Goal: Information Seeking & Learning: Compare options

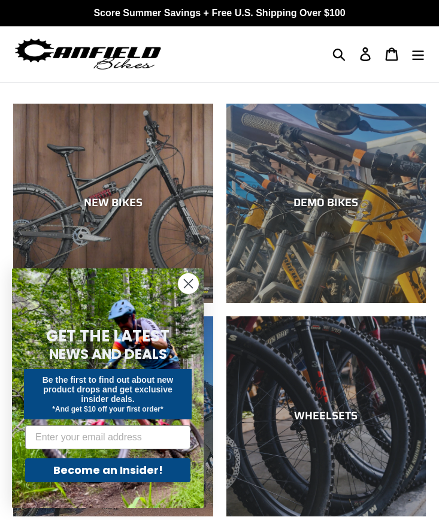
click at [196, 283] on circle "Close dialog" at bounding box center [189, 284] width 20 height 20
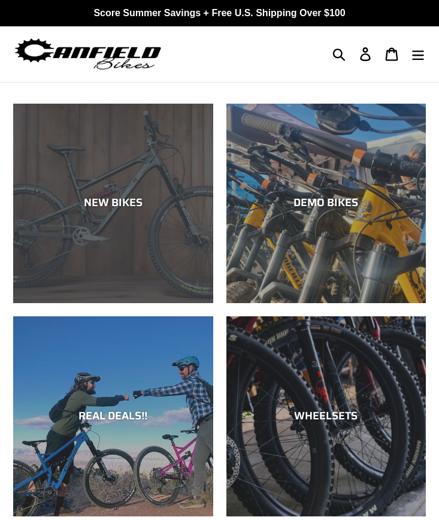
click at [126, 198] on div "NEW BIKES" at bounding box center [113, 203] width 200 height 13
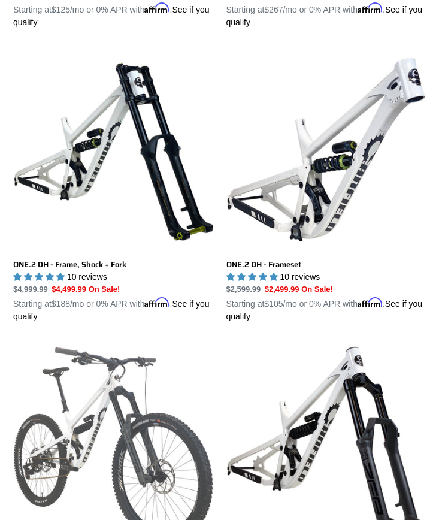
scroll to position [814, 0]
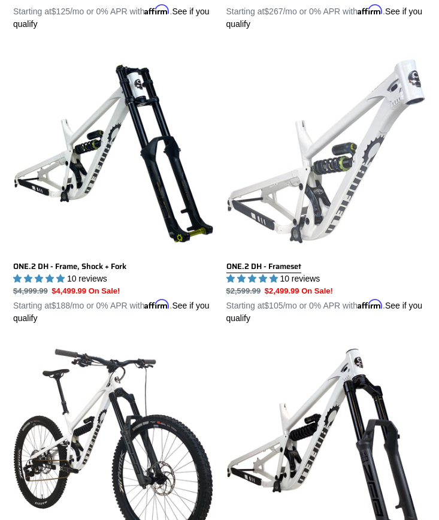
click at [336, 177] on link "ONE.2 DH - Frameset" at bounding box center [327, 189] width 200 height 274
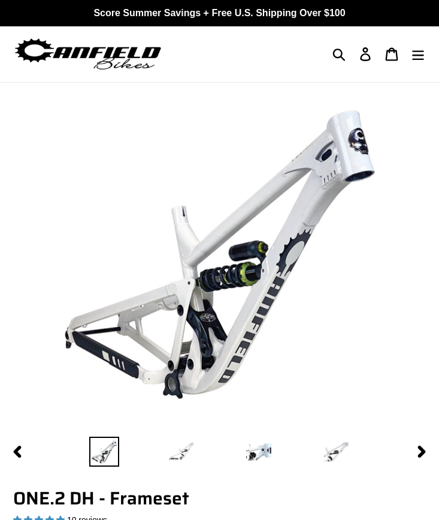
select select "highest-rating"
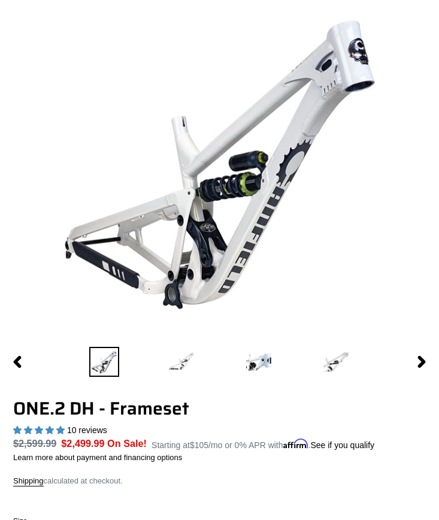
scroll to position [57, 0]
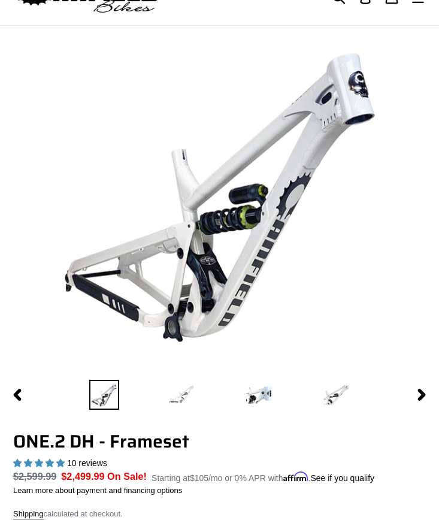
click at [185, 392] on img at bounding box center [182, 395] width 30 height 30
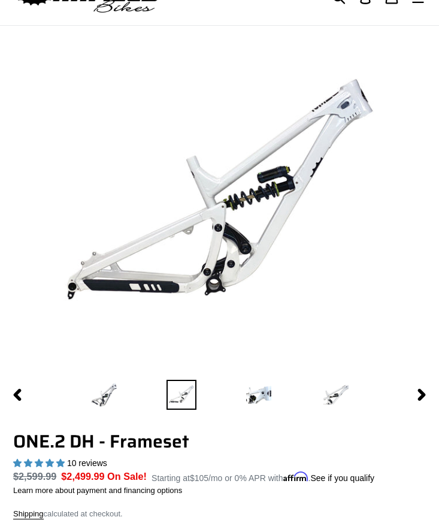
click at [235, 400] on li at bounding box center [259, 395] width 77 height 36
click at [256, 395] on img at bounding box center [259, 395] width 30 height 30
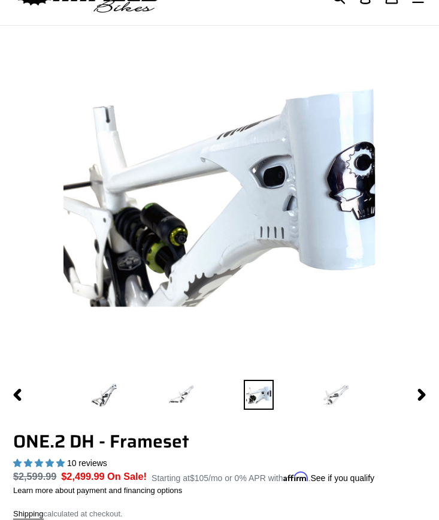
click at [333, 392] on img at bounding box center [336, 395] width 30 height 30
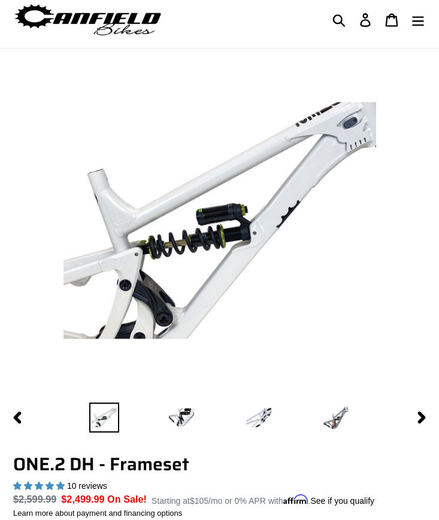
scroll to position [39, 0]
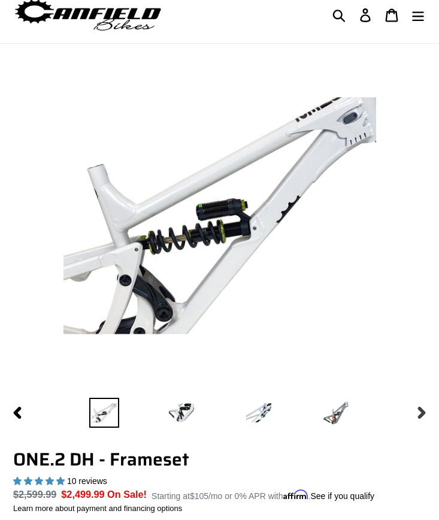
click at [418, 410] on icon "button" at bounding box center [422, 413] width 12 height 12
click at [337, 405] on img at bounding box center [336, 413] width 30 height 30
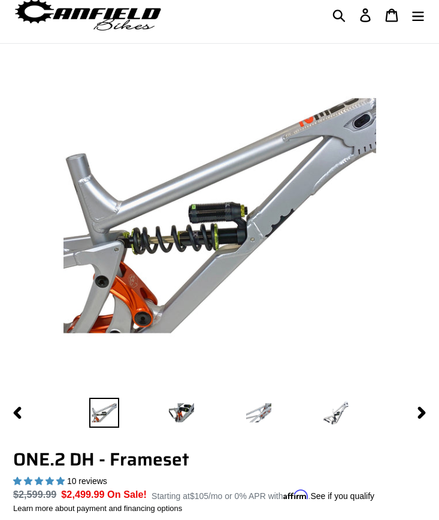
click at [265, 408] on img at bounding box center [259, 413] width 30 height 30
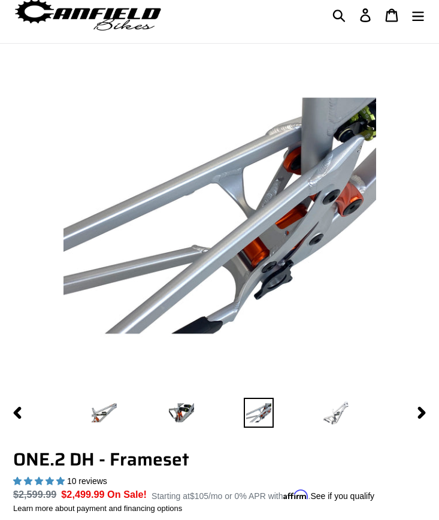
click at [337, 410] on img at bounding box center [336, 413] width 30 height 30
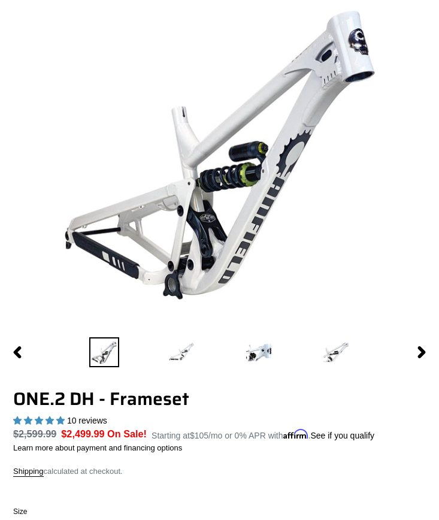
scroll to position [99, 0]
click at [179, 353] on img at bounding box center [182, 352] width 30 height 30
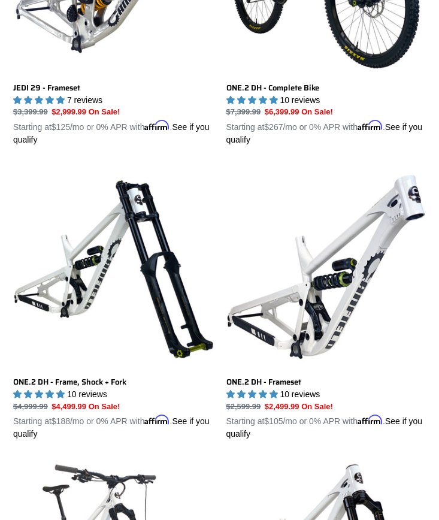
scroll to position [571, 0]
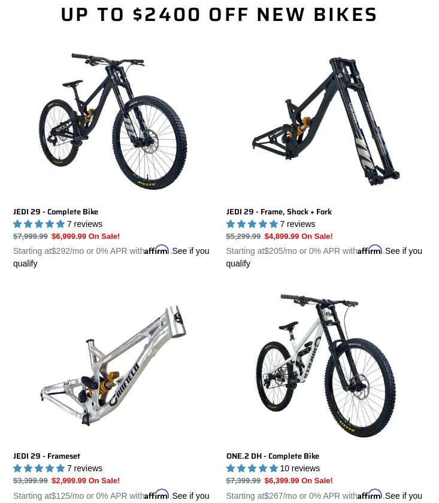
scroll to position [1187, 0]
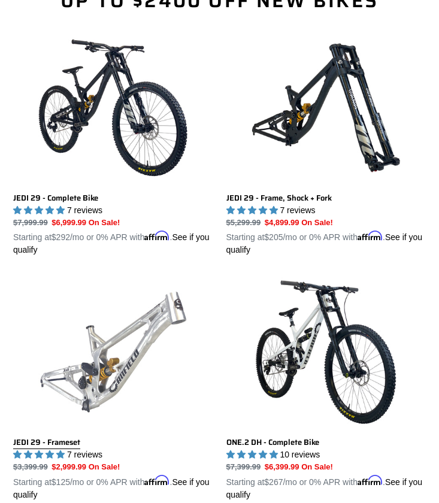
click at [122, 369] on link "JEDI 29 - Frameset" at bounding box center [113, 389] width 200 height 224
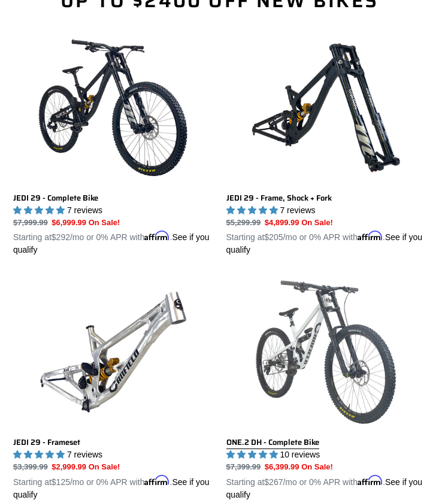
click at [305, 337] on link "ONE.2 DH - Complete Bike" at bounding box center [327, 389] width 200 height 224
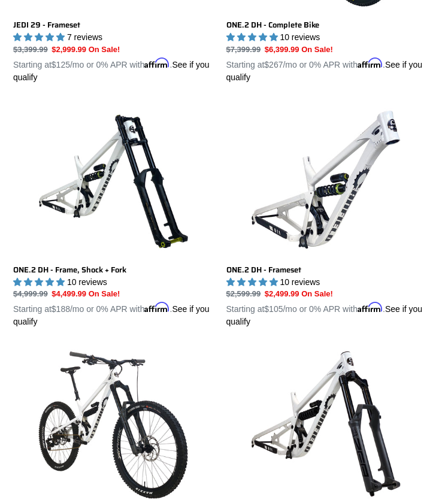
scroll to position [1609, 0]
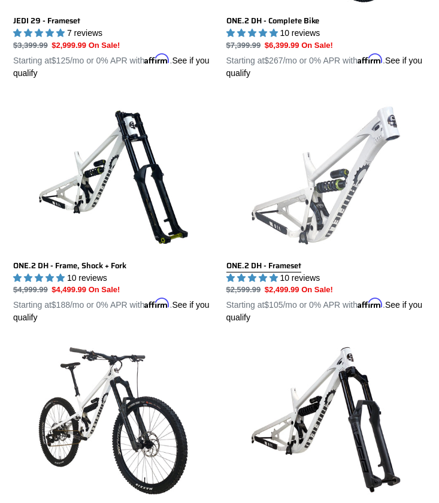
click at [325, 209] on link "ONE.2 DH - Frameset" at bounding box center [327, 213] width 200 height 224
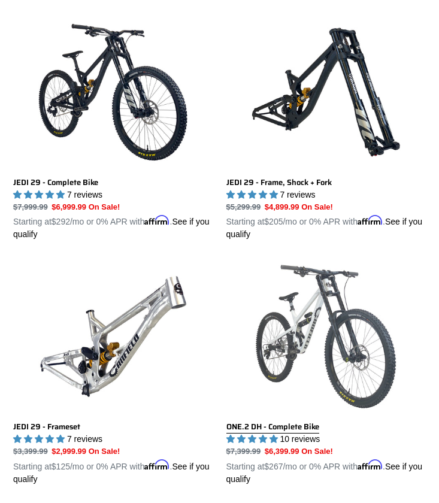
scroll to position [1180, 0]
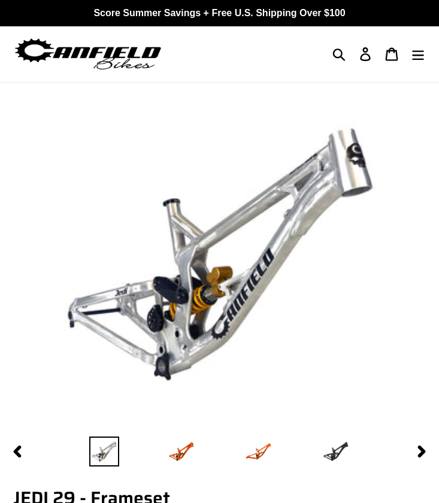
select select "highest-rating"
click at [424, 454] on icon "button" at bounding box center [422, 452] width 12 height 12
click at [256, 451] on img at bounding box center [259, 452] width 30 height 30
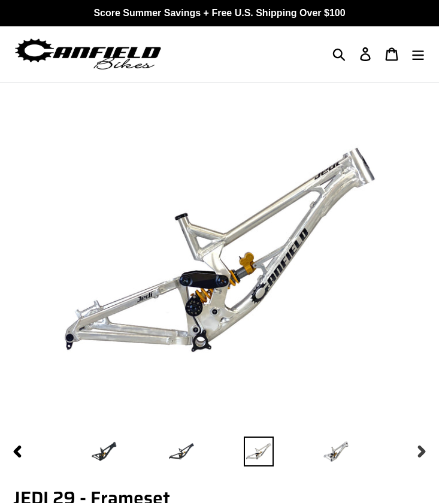
click at [416, 451] on icon "button" at bounding box center [422, 452] width 12 height 12
click at [328, 452] on img at bounding box center [336, 452] width 30 height 30
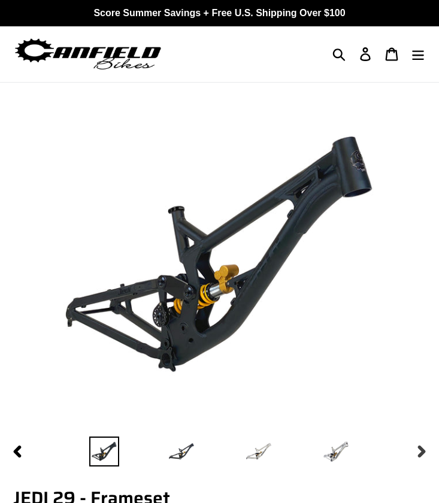
click at [419, 452] on icon "button" at bounding box center [422, 452] width 12 height 12
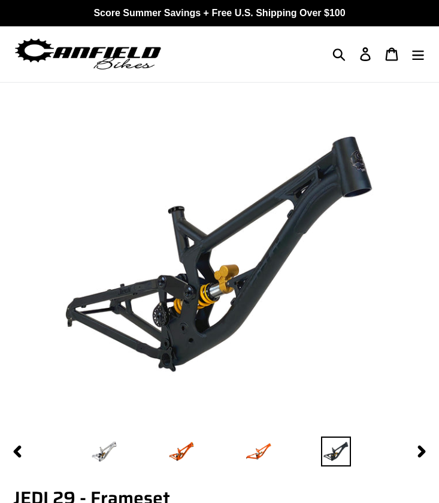
click at [310, 241] on img at bounding box center [220, 254] width 313 height 313
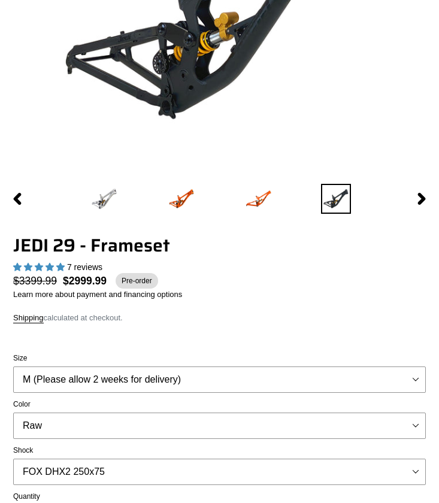
scroll to position [254, 0]
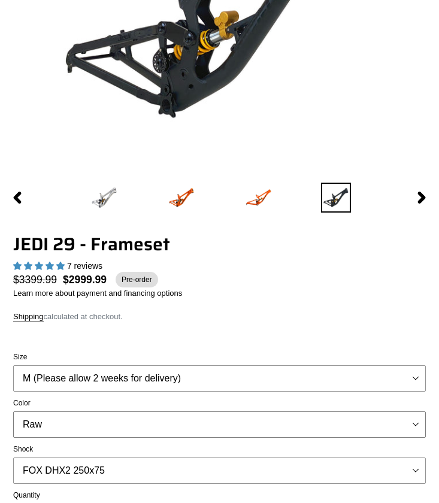
select select "Stealth Black"
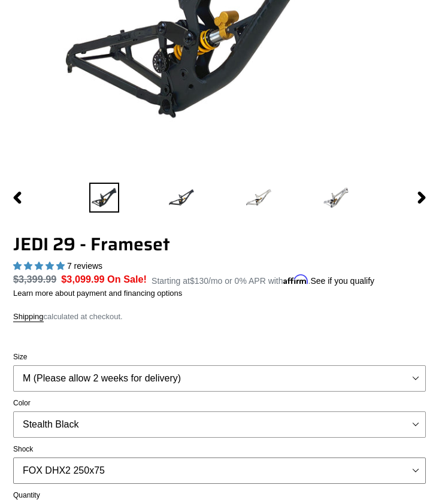
select select "RockShox Vivid Ultimate DH 250x75"
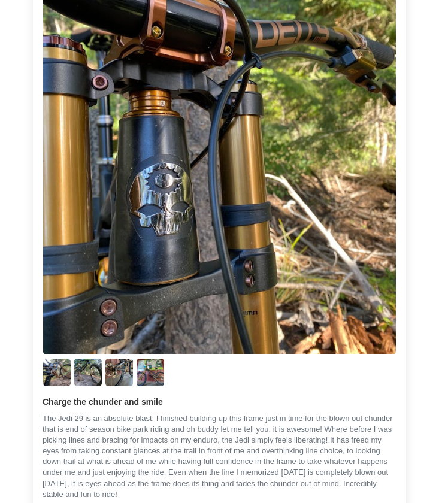
scroll to position [2635, 0]
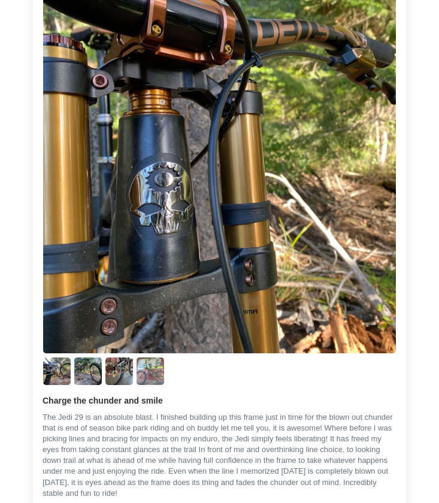
click at [159, 369] on img "Link to user picture 5" at bounding box center [151, 372] width 28 height 28
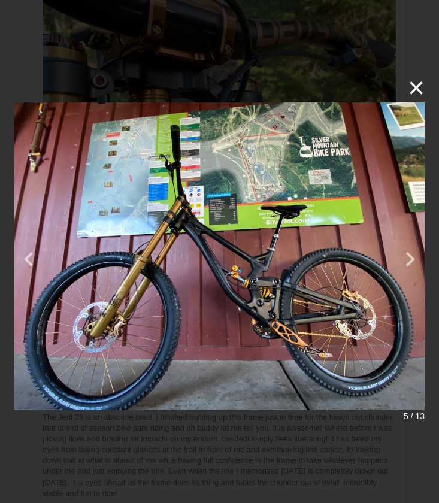
click at [417, 88] on button "×" at bounding box center [410, 88] width 29 height 29
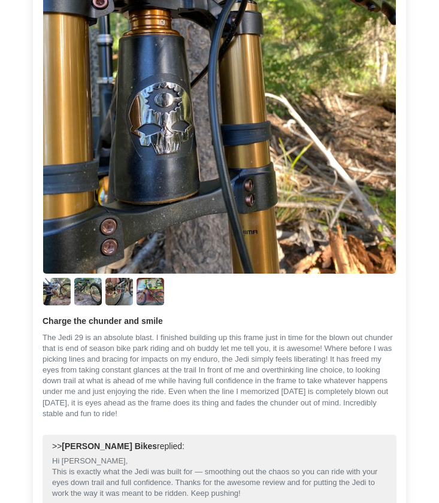
scroll to position [2586, 0]
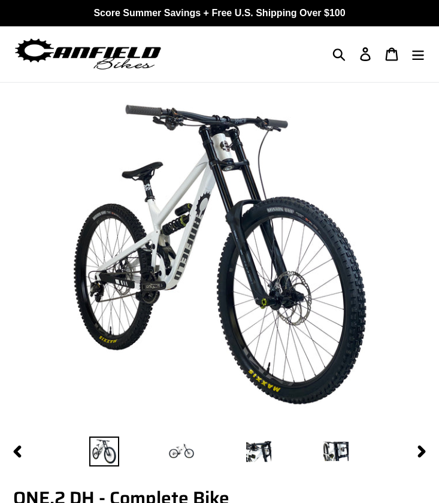
select select "highest-rating"
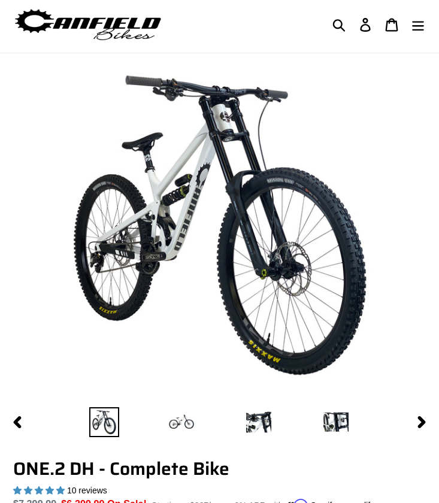
scroll to position [34, 0]
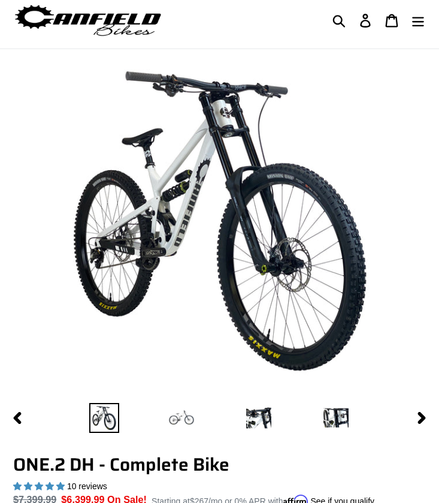
click at [191, 418] on img at bounding box center [182, 418] width 30 height 30
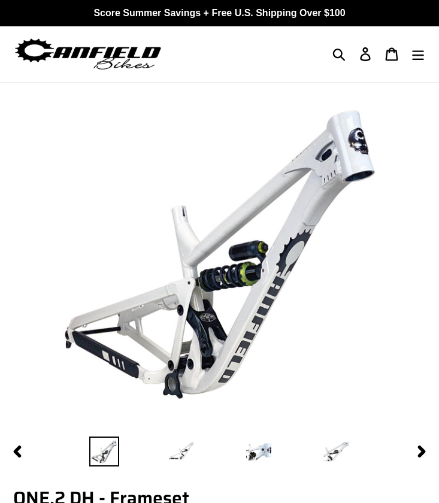
select select "highest-rating"
click at [420, 452] on icon "button" at bounding box center [422, 452] width 12 height 12
click at [107, 448] on img at bounding box center [104, 452] width 30 height 30
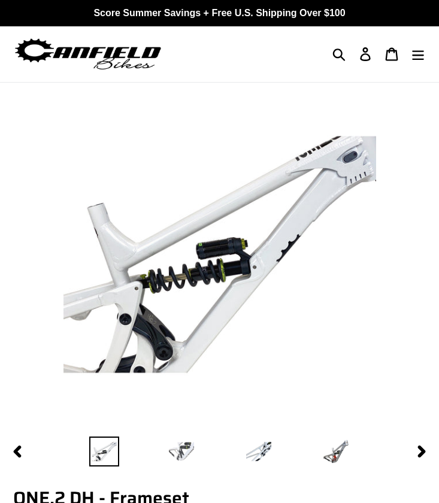
click at [186, 446] on img at bounding box center [182, 452] width 30 height 30
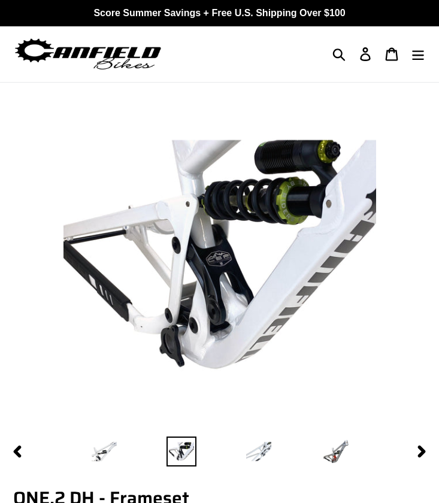
click at [259, 455] on img at bounding box center [259, 452] width 30 height 30
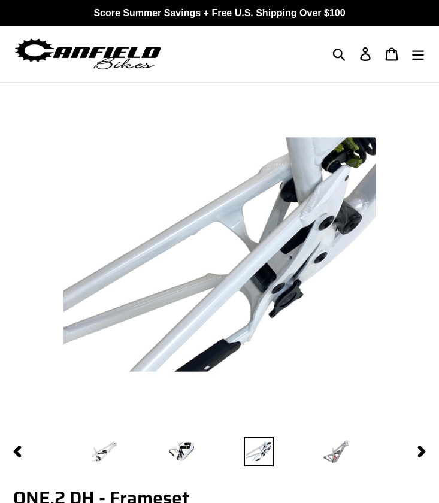
click at [339, 451] on img at bounding box center [336, 452] width 30 height 30
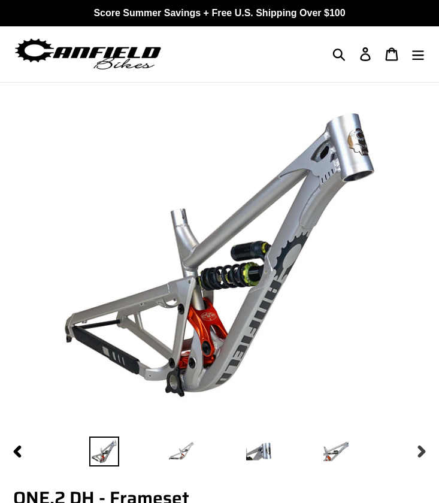
click at [417, 448] on icon "button" at bounding box center [422, 452] width 12 height 12
click at [105, 449] on img at bounding box center [104, 452] width 30 height 30
